Goal: Information Seeking & Learning: Learn about a topic

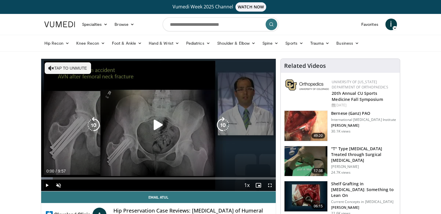
click at [161, 122] on icon "Video Player" at bounding box center [158, 125] width 16 height 16
click at [223, 127] on icon "Video Player" at bounding box center [223, 125] width 16 height 16
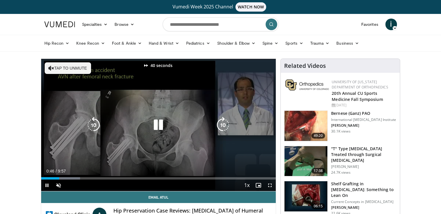
click at [223, 127] on icon "Video Player" at bounding box center [223, 125] width 16 height 16
click at [222, 123] on icon "Video Player" at bounding box center [223, 125] width 16 height 16
click at [220, 124] on icon "Video Player" at bounding box center [223, 125] width 16 height 16
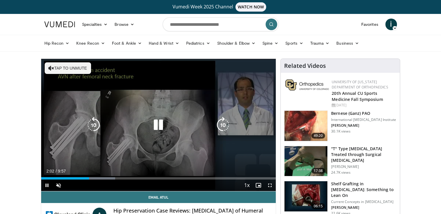
click at [222, 125] on icon "Video Player" at bounding box center [223, 125] width 16 height 16
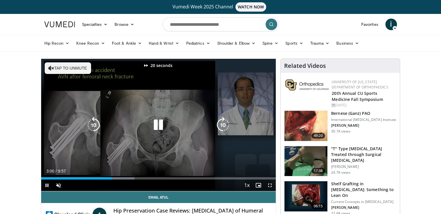
click at [222, 125] on icon "Video Player" at bounding box center [223, 125] width 16 height 16
click at [225, 123] on icon "Video Player" at bounding box center [223, 125] width 16 height 16
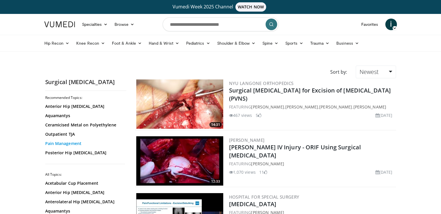
scroll to position [1197, 0]
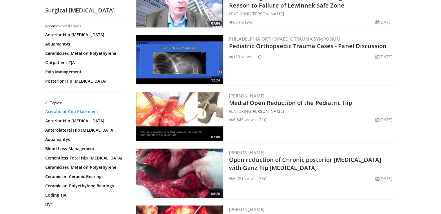
click at [66, 111] on link "Acetabular Cup Placement" at bounding box center [84, 112] width 78 height 6
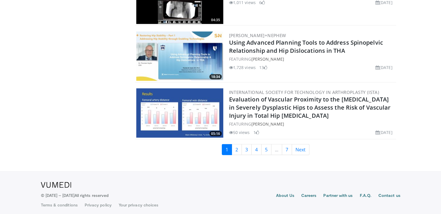
scroll to position [1296, 0]
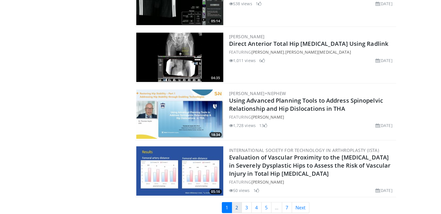
click at [233, 205] on link "2" at bounding box center [236, 207] width 10 height 11
